Goal: Find specific page/section: Find specific page/section

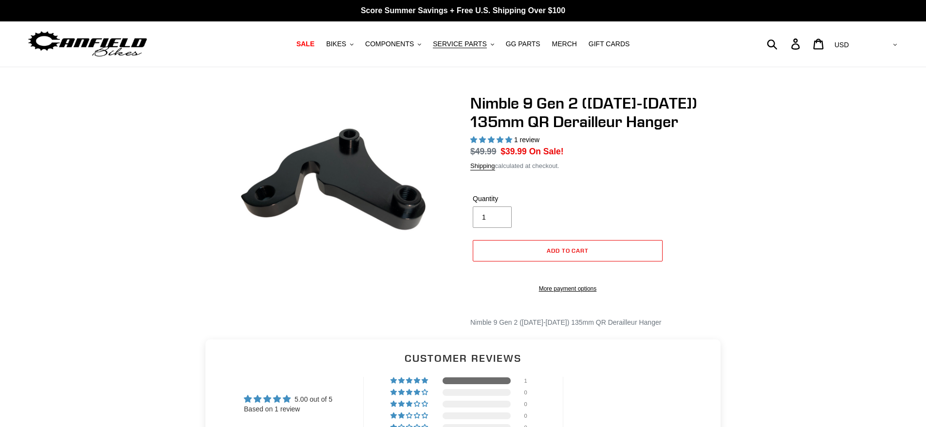
select select "highest-rating"
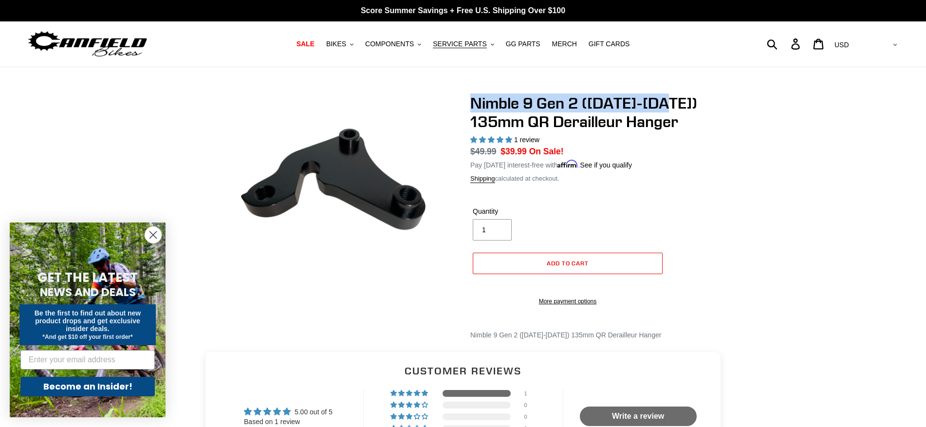
drag, startPoint x: 467, startPoint y: 105, endPoint x: 675, endPoint y: 98, distance: 208.0
click at [675, 98] on div "Nimble 9 Gen 2 (2013-2015) 135mm QR Derailleur Hanger 1 review Regular price $4…" at bounding box center [592, 217] width 273 height 247
copy h1 "Nimble 9 Gen 2 (2013-2015)"
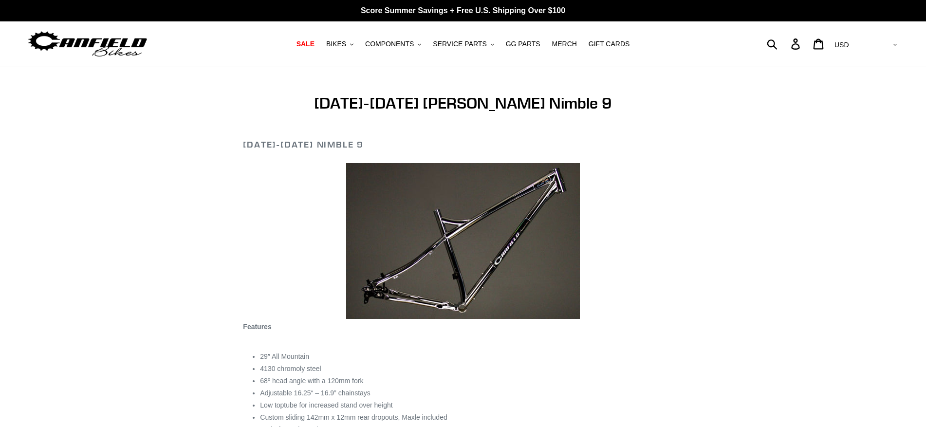
click at [374, 297] on img at bounding box center [463, 241] width 234 height 156
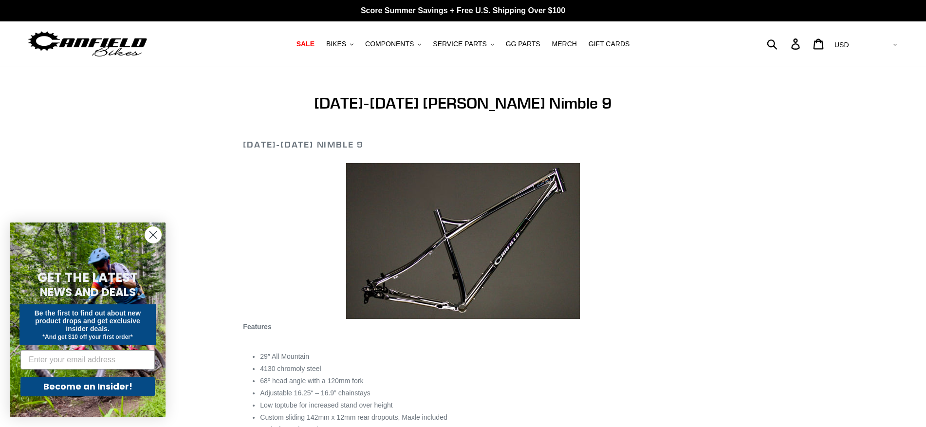
click at [399, 292] on img at bounding box center [463, 241] width 234 height 156
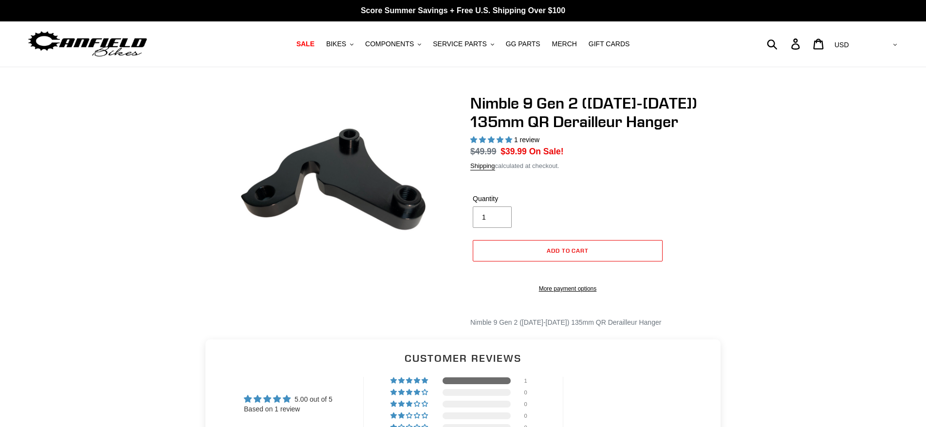
select select "highest-rating"
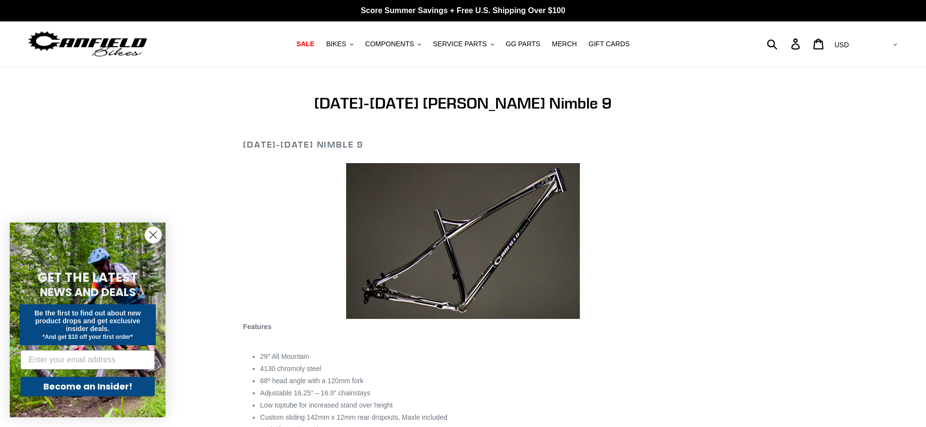
click at [373, 296] on img at bounding box center [463, 241] width 234 height 156
click at [403, 288] on img at bounding box center [463, 241] width 234 height 156
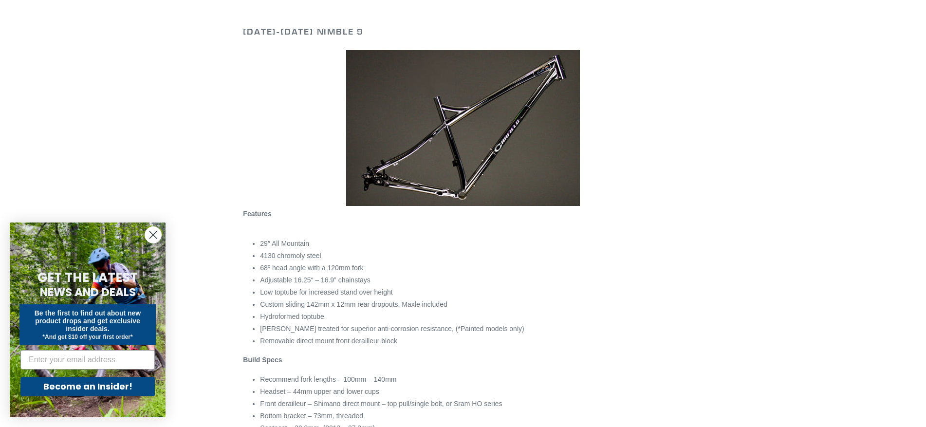
scroll to position [27, 0]
